Goal: Task Accomplishment & Management: Use online tool/utility

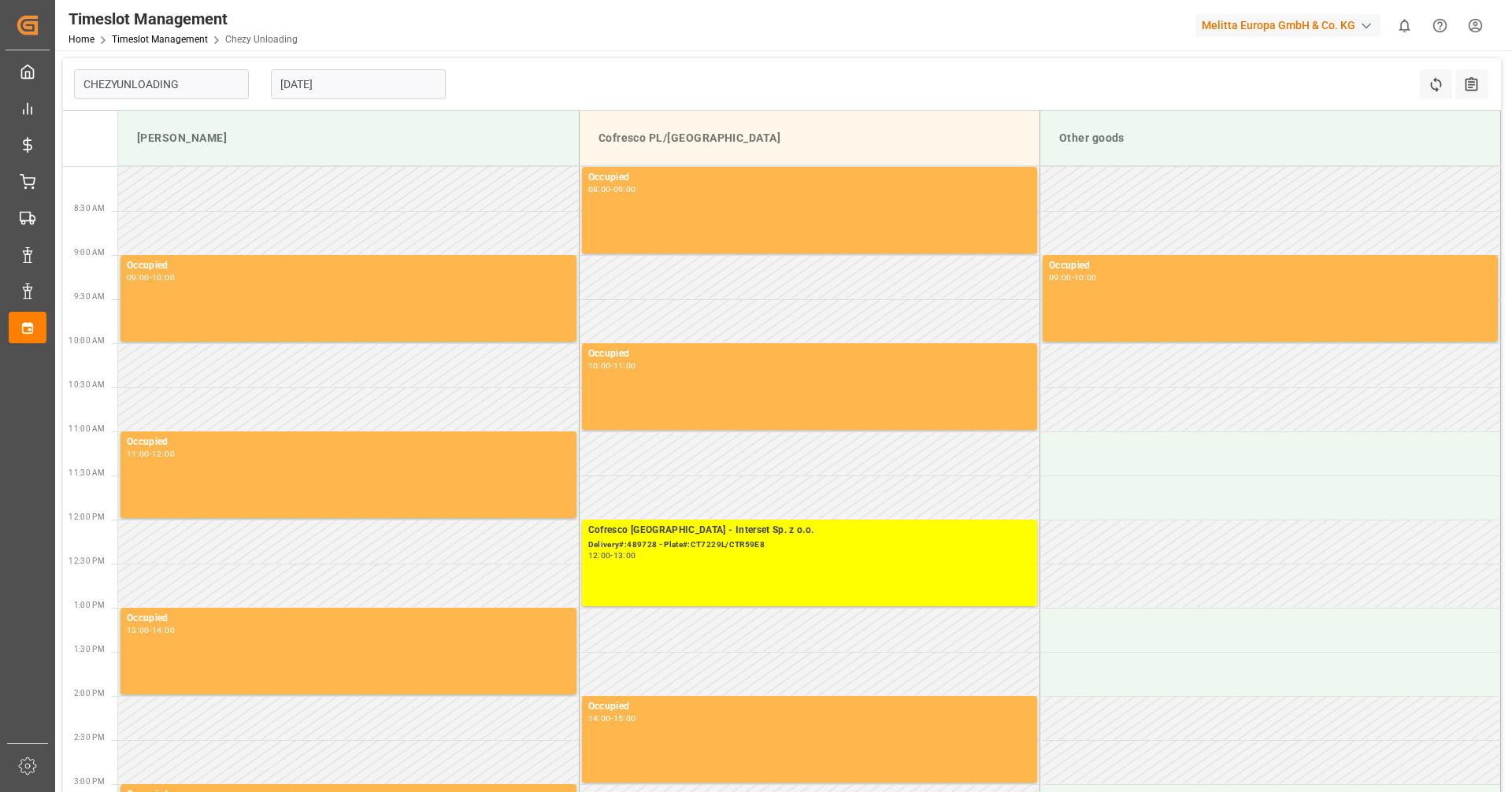
type input "Chezy Unloading"
click at [294, 79] on input "[DATE]" at bounding box center [358, 84] width 174 height 30
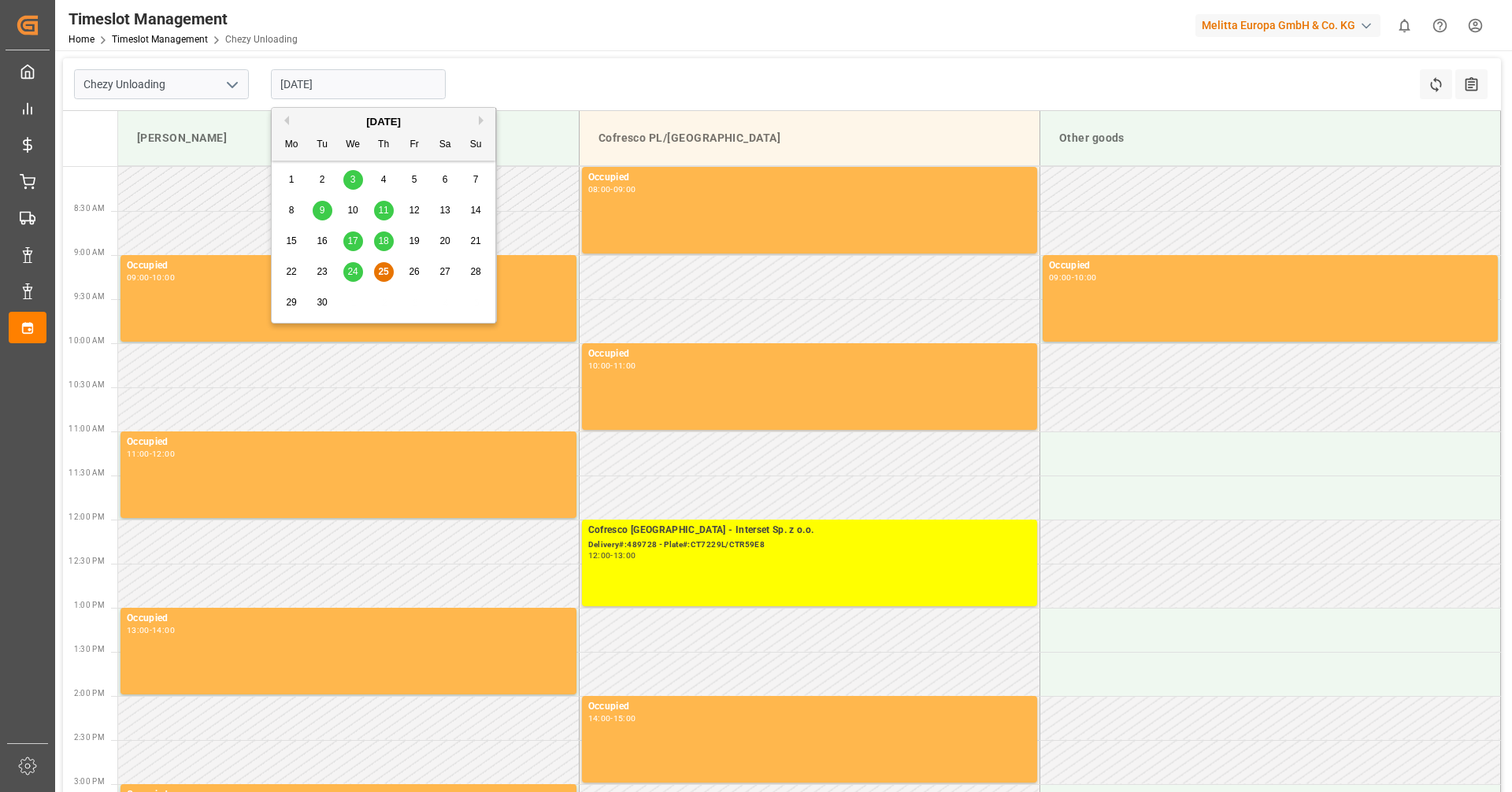
click at [361, 264] on div "22 23 24 25 26 27 28" at bounding box center [384, 271] width 215 height 30
click at [355, 266] on span "24" at bounding box center [351, 271] width 10 height 11
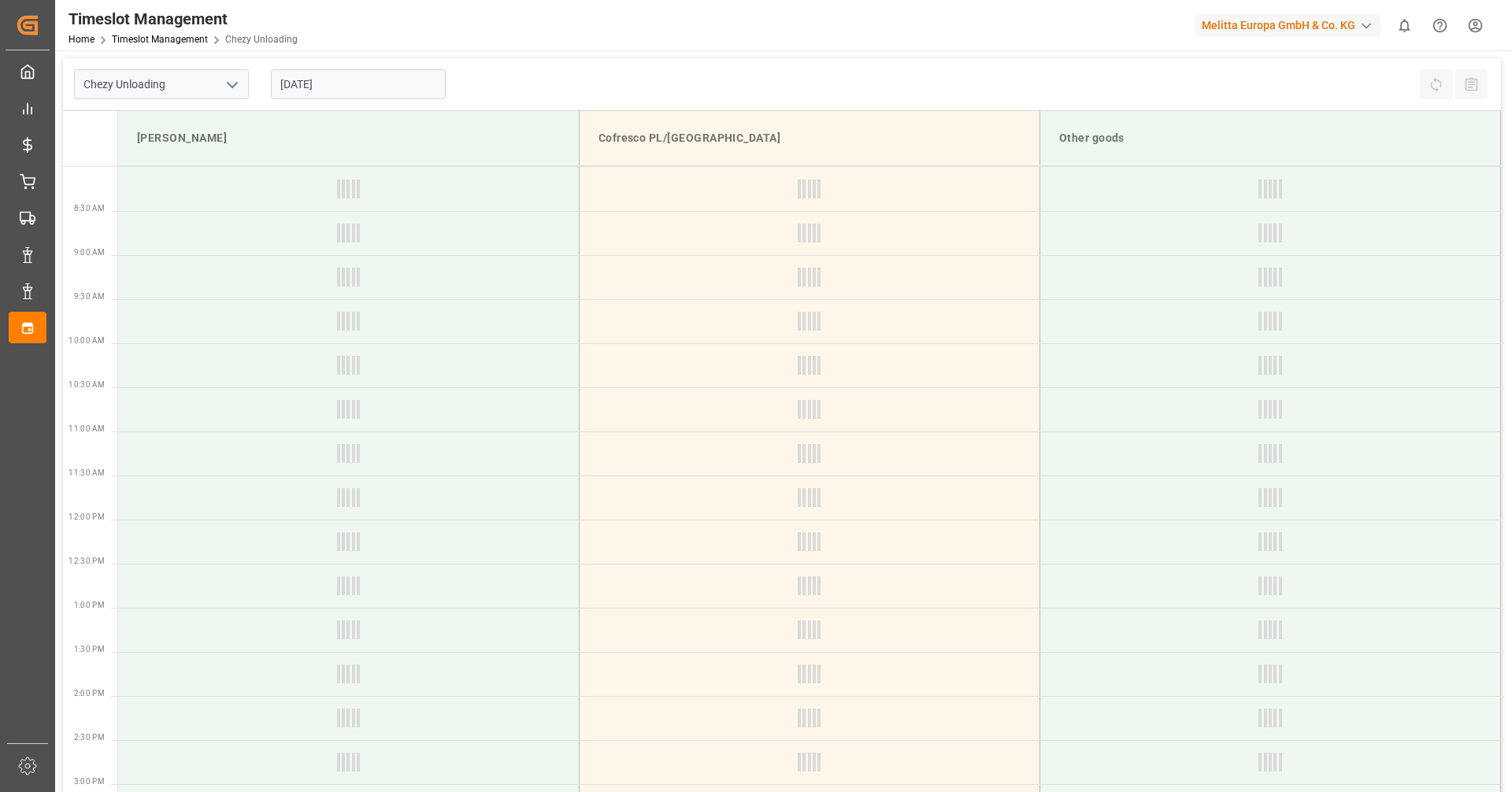
click at [339, 89] on input "[DATE]" at bounding box center [358, 84] width 174 height 30
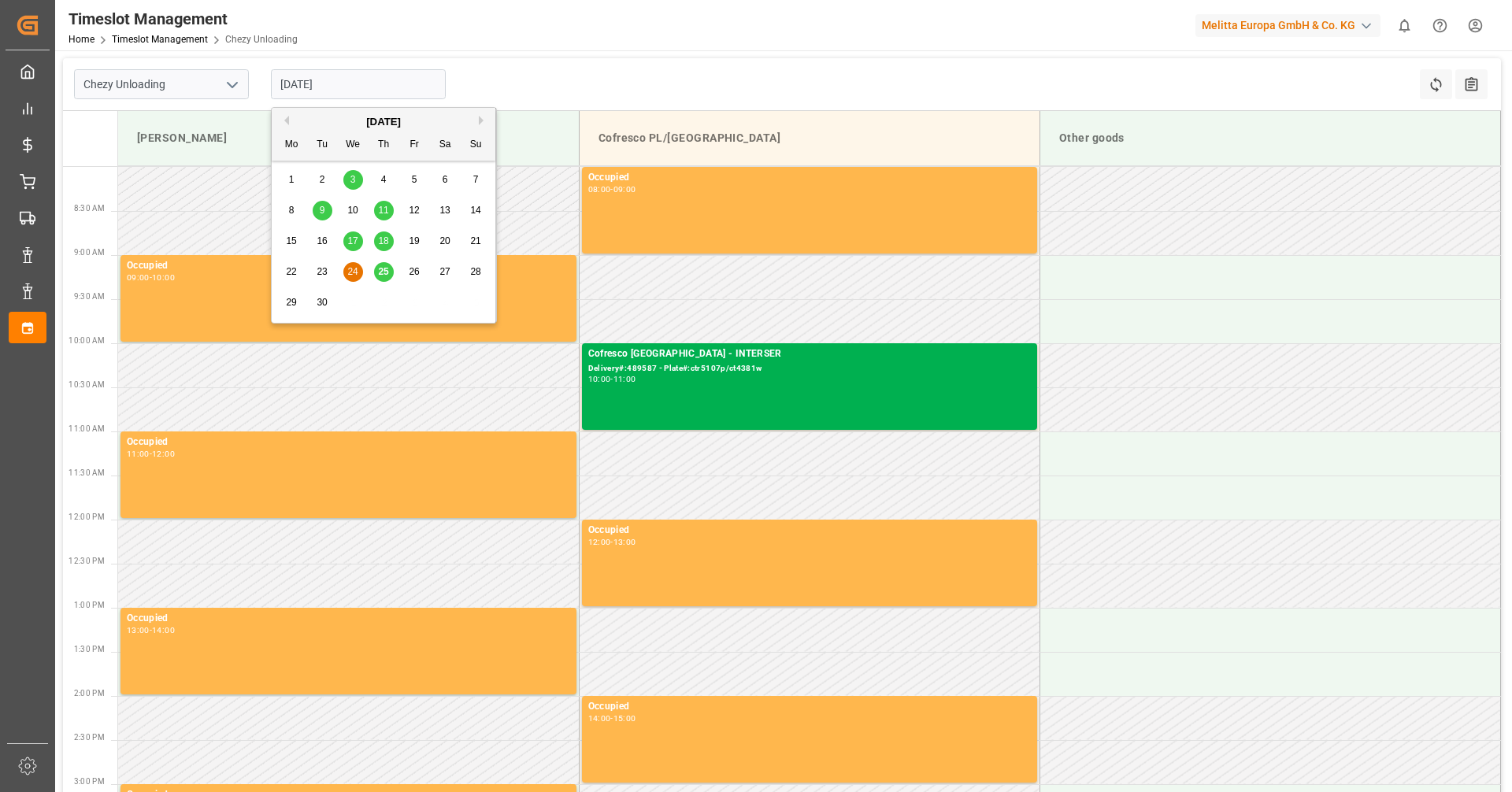
click at [383, 274] on span "25" at bounding box center [383, 271] width 10 height 11
type input "[DATE]"
